Goal: Task Accomplishment & Management: Use online tool/utility

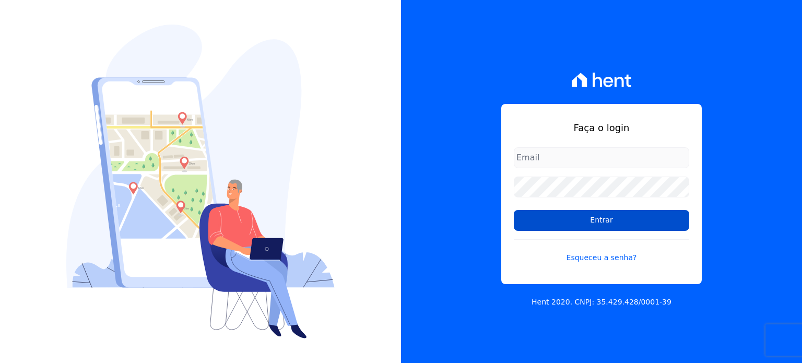
type input "paula.silva@senziani.com"
click at [600, 223] on input "Entrar" at bounding box center [602, 220] width 176 height 21
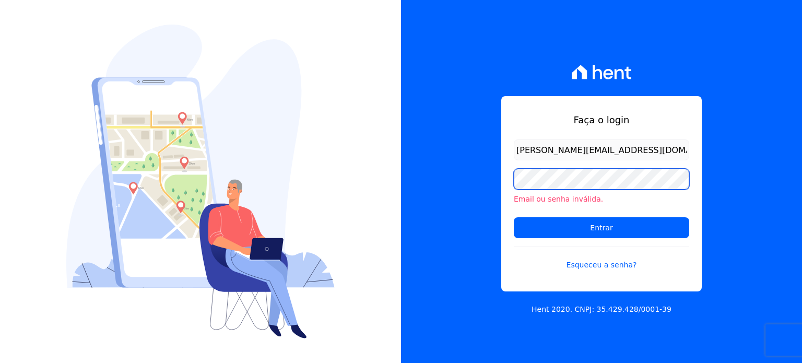
click at [480, 181] on div "Faça o login [PERSON_NAME][EMAIL_ADDRESS][DOMAIN_NAME] Email ou senha inválida.…" at bounding box center [601, 181] width 401 height 363
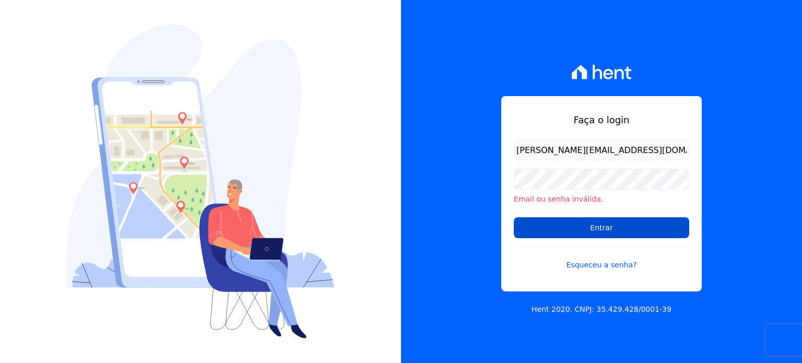
click at [551, 230] on input "Entrar" at bounding box center [602, 227] width 176 height 21
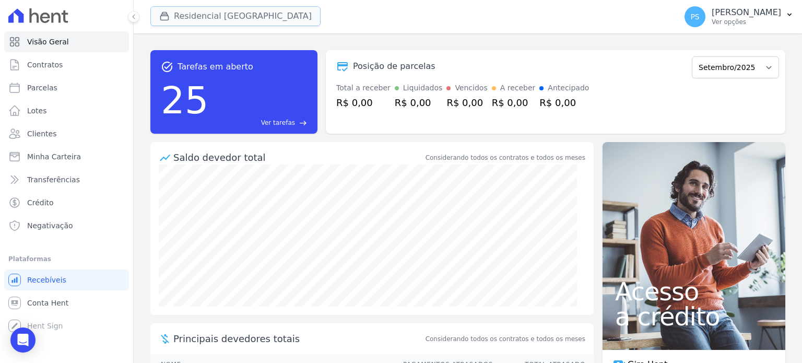
click at [228, 11] on button "Residencial Villa Sardenha" at bounding box center [235, 16] width 170 height 20
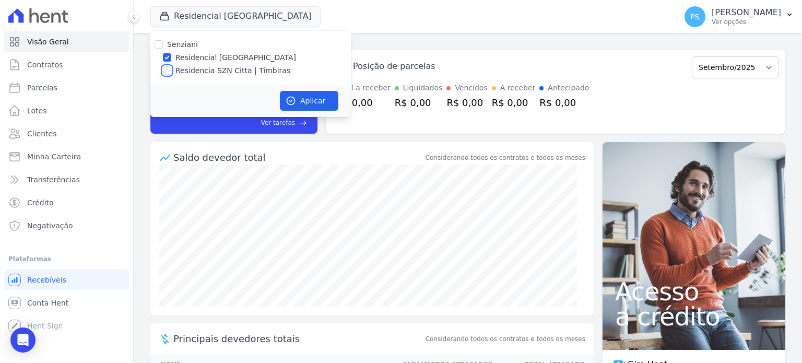
click at [165, 73] on input "Residencia SZN Citta | Timbiras" at bounding box center [167, 70] width 8 height 8
checkbox input "true"
click at [299, 103] on button "Aplicar" at bounding box center [309, 101] width 59 height 20
click at [211, 58] on label "Residencial Villa Sardenha" at bounding box center [236, 57] width 121 height 11
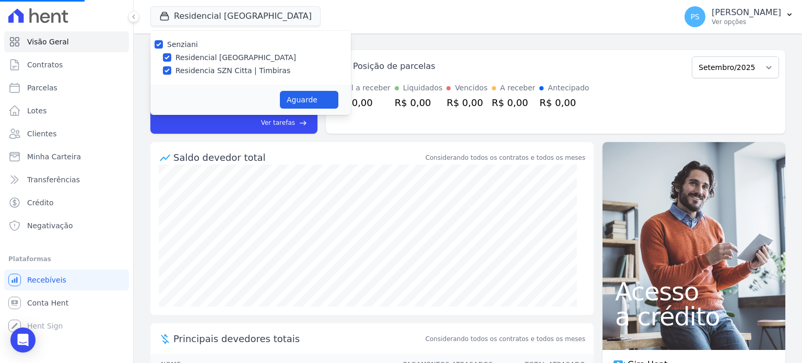
click at [171, 58] on input "Residencial Villa Sardenha" at bounding box center [167, 57] width 8 height 8
checkbox input "false"
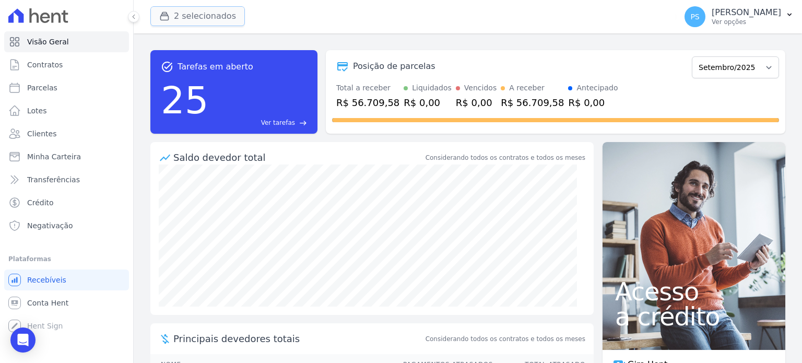
click at [198, 20] on button "2 selecionados" at bounding box center [197, 16] width 95 height 20
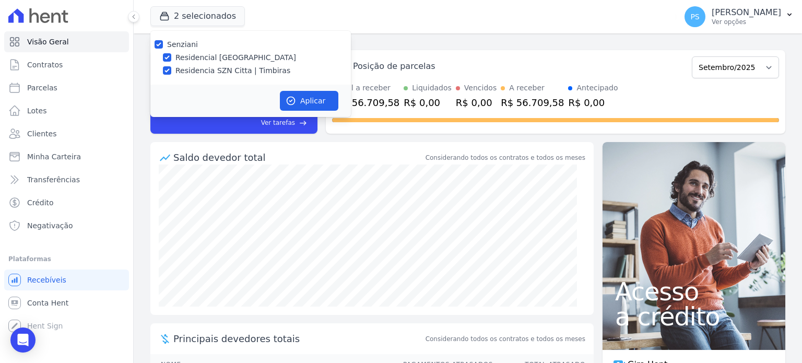
click at [201, 57] on label "Residencial Villa Sardenha" at bounding box center [236, 57] width 121 height 11
click at [171, 57] on input "Residencial Villa Sardenha" at bounding box center [167, 57] width 8 height 8
checkbox input "false"
click at [316, 108] on button "Aplicar" at bounding box center [309, 101] width 59 height 20
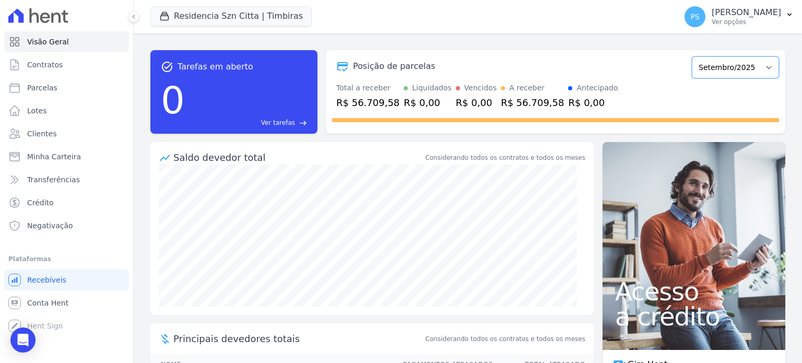
click at [748, 65] on select "Junho/2025 Julho/2025 Agosto/2025 Setembro/2025 Outubro/2025 Novembro/2025 Deze…" at bounding box center [735, 67] width 87 height 22
click at [788, 15] on icon "button" at bounding box center [790, 14] width 8 height 8
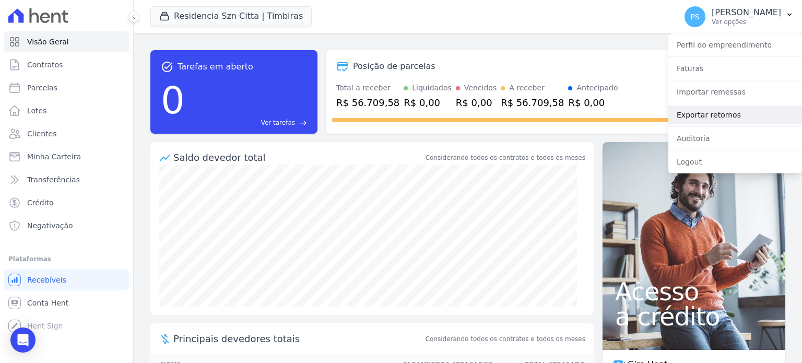
click at [713, 117] on link "Exportar retornos" at bounding box center [736, 115] width 134 height 19
